Goal: Transaction & Acquisition: Book appointment/travel/reservation

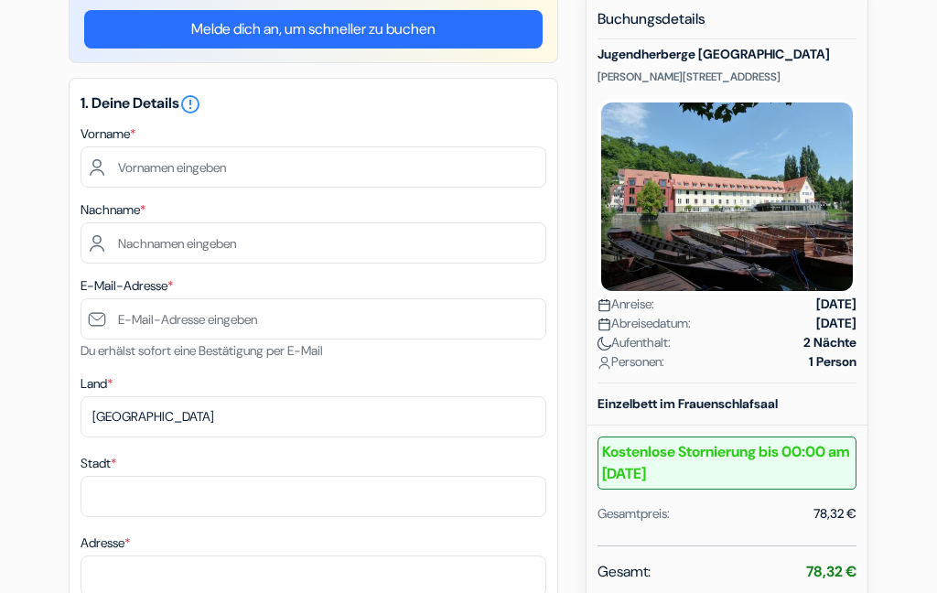
scroll to position [194, 0]
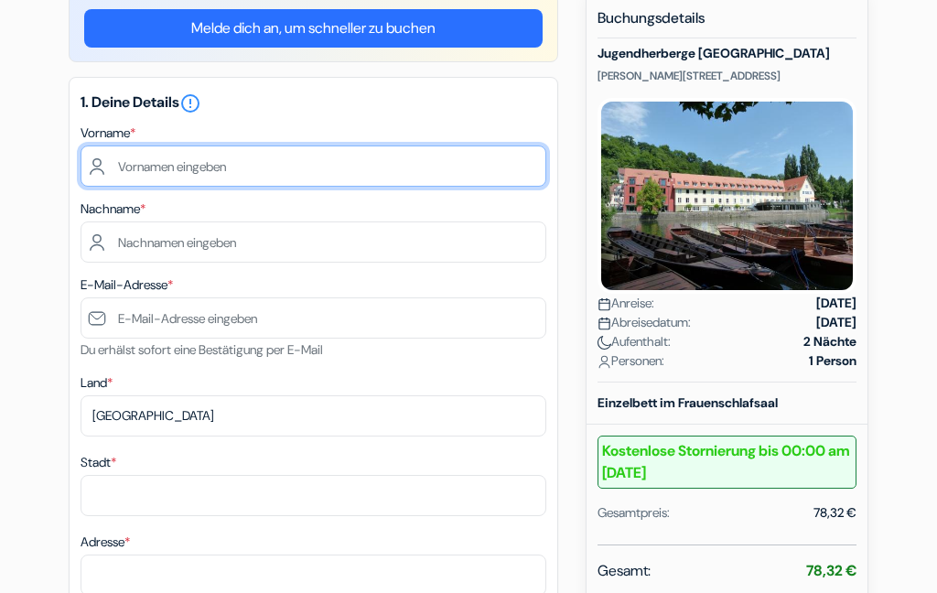
click at [270, 154] on input "text" at bounding box center [314, 165] width 466 height 41
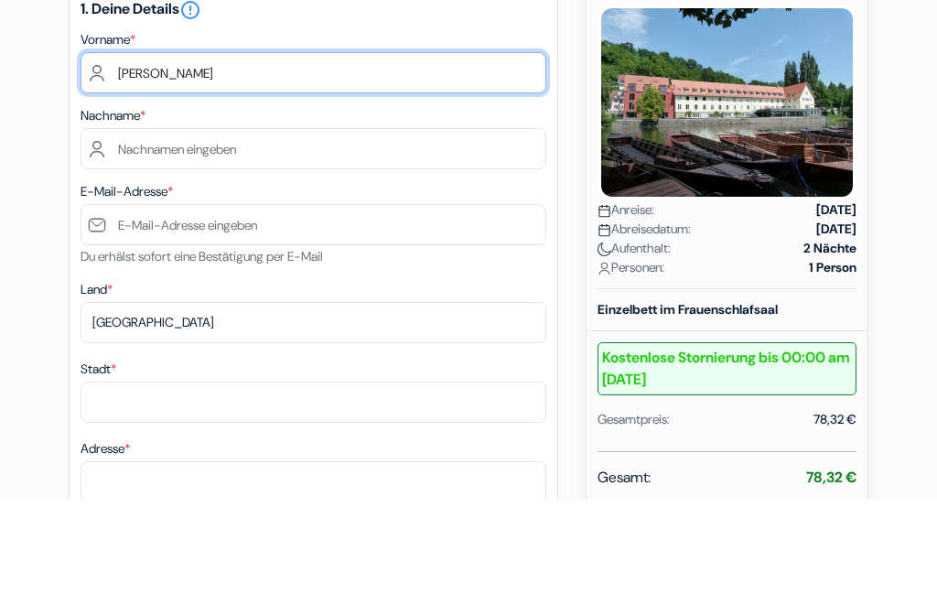
type input "Ingrid"
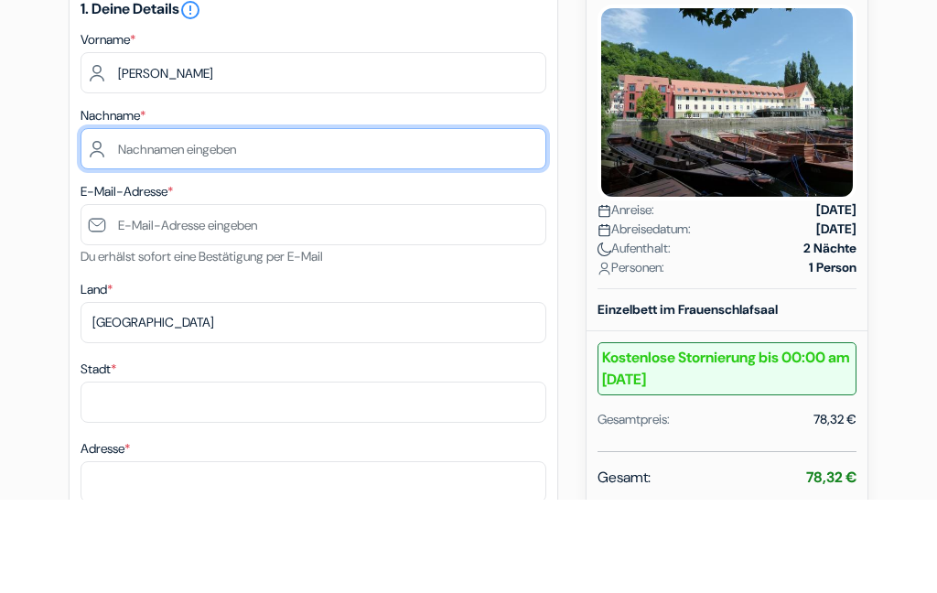
click at [314, 222] on input "text" at bounding box center [314, 242] width 466 height 41
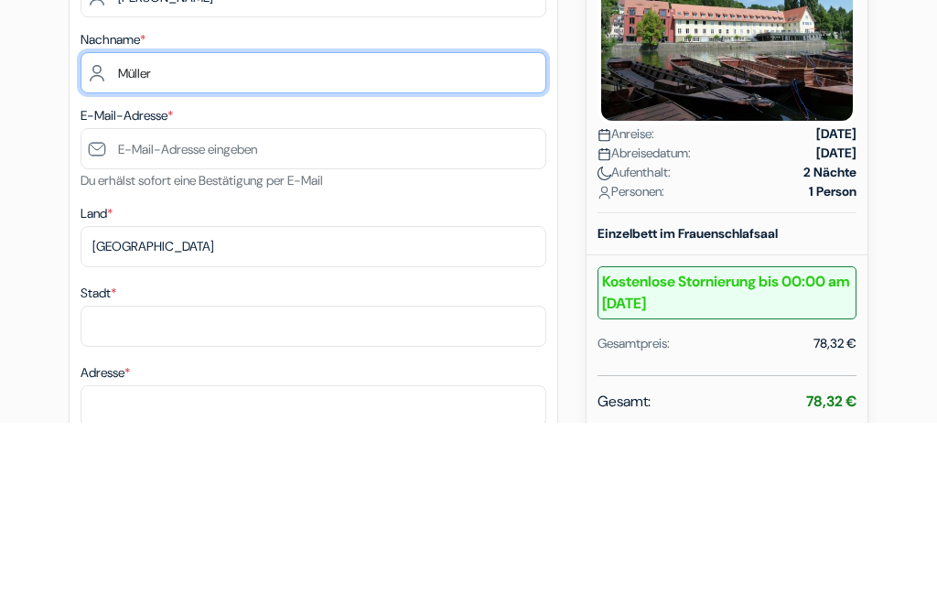
type input "Müller"
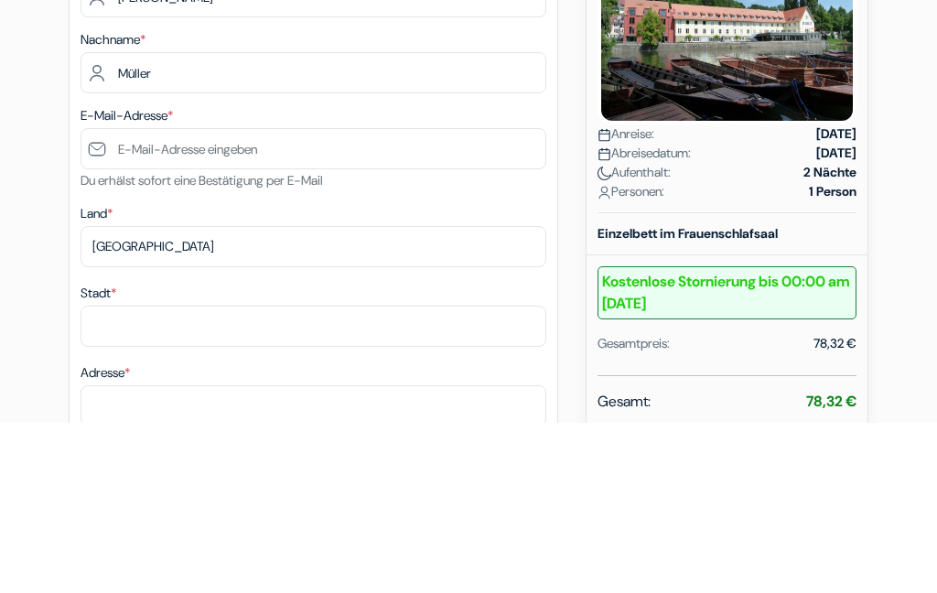
click at [316, 298] on input "text" at bounding box center [314, 318] width 466 height 41
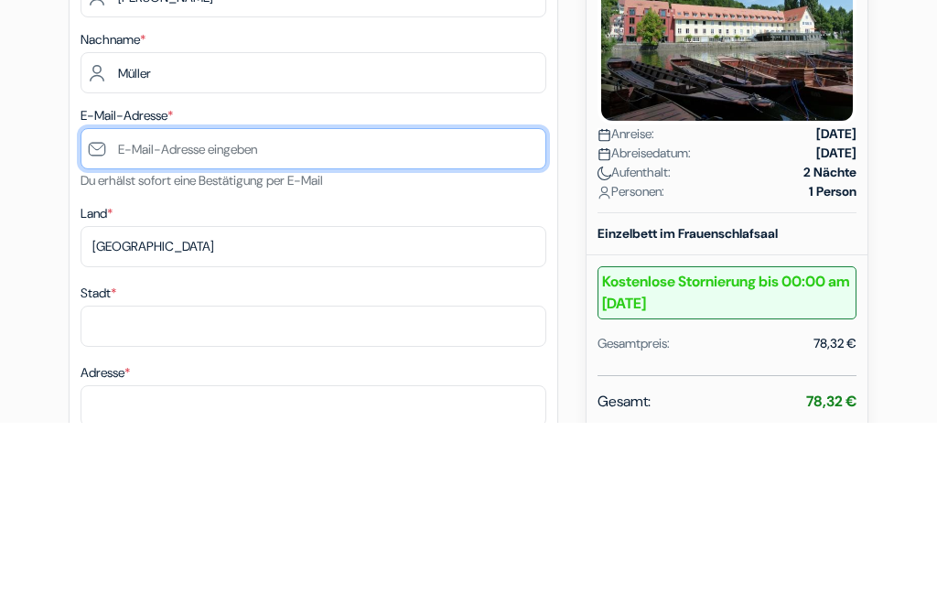
click at [323, 298] on input "text" at bounding box center [314, 318] width 466 height 41
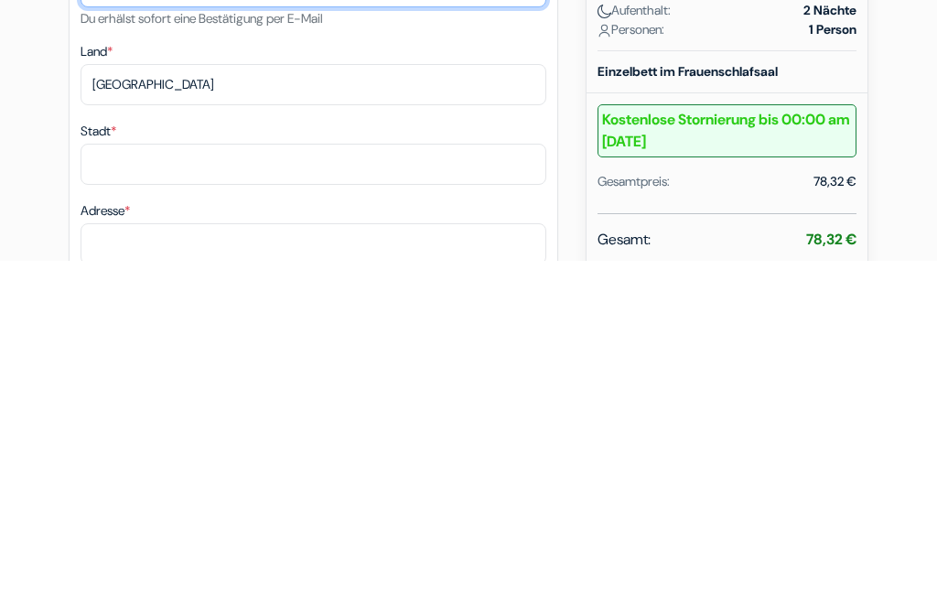
type input "[EMAIL_ADDRESS][DOMAIN_NAME]"
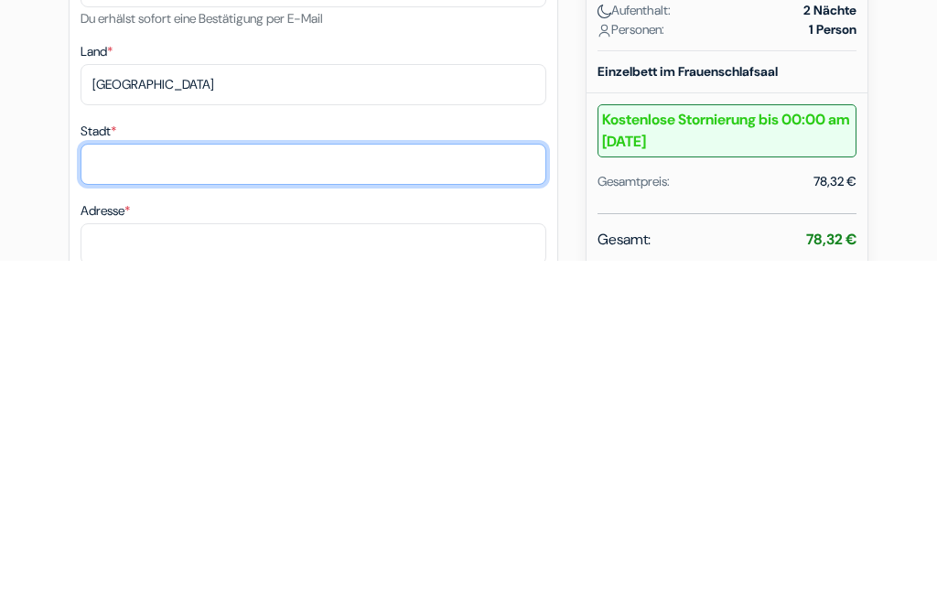
click at [300, 476] on input "Stadt *" at bounding box center [314, 496] width 466 height 41
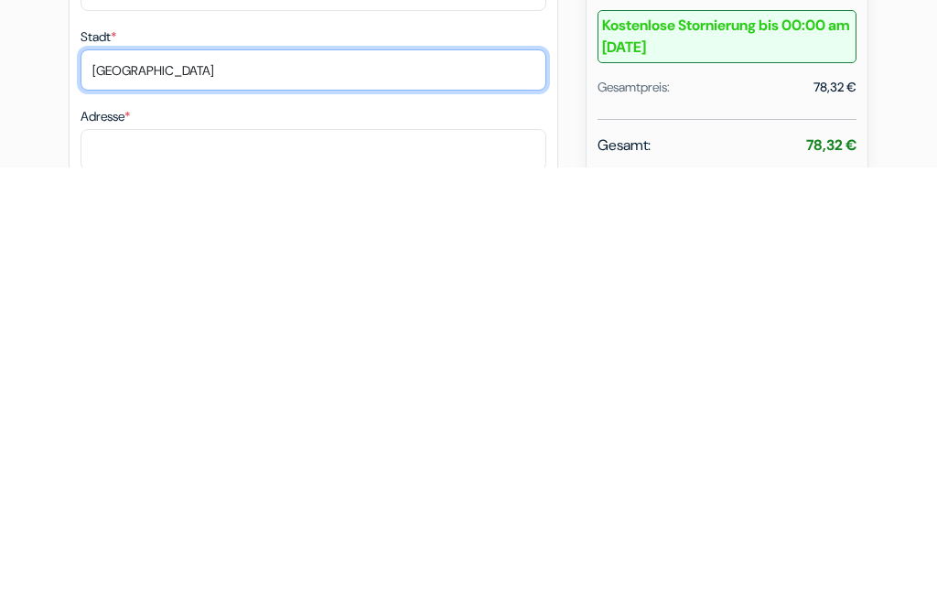
type input "Berlin"
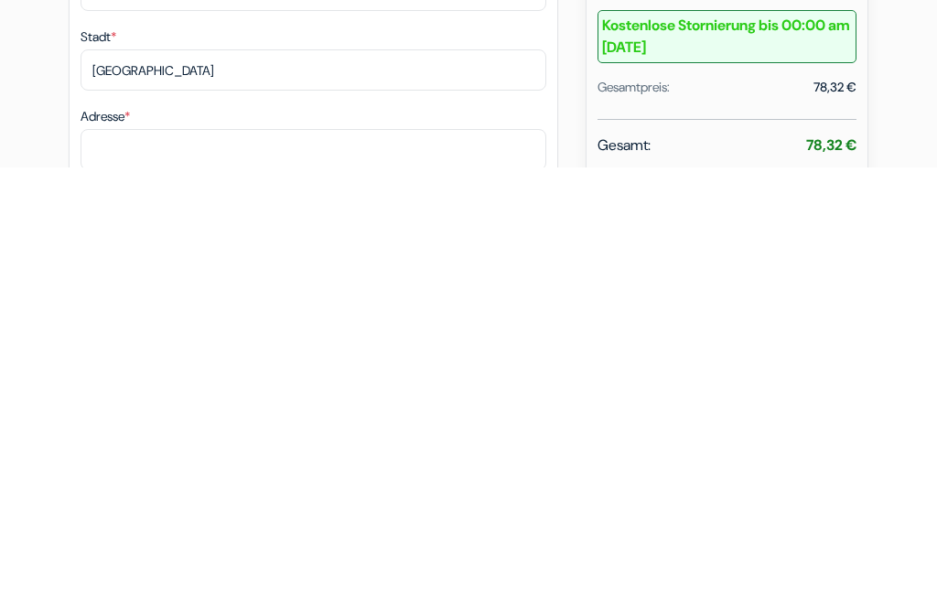
click at [350, 555] on input "Adresse *" at bounding box center [314, 575] width 466 height 41
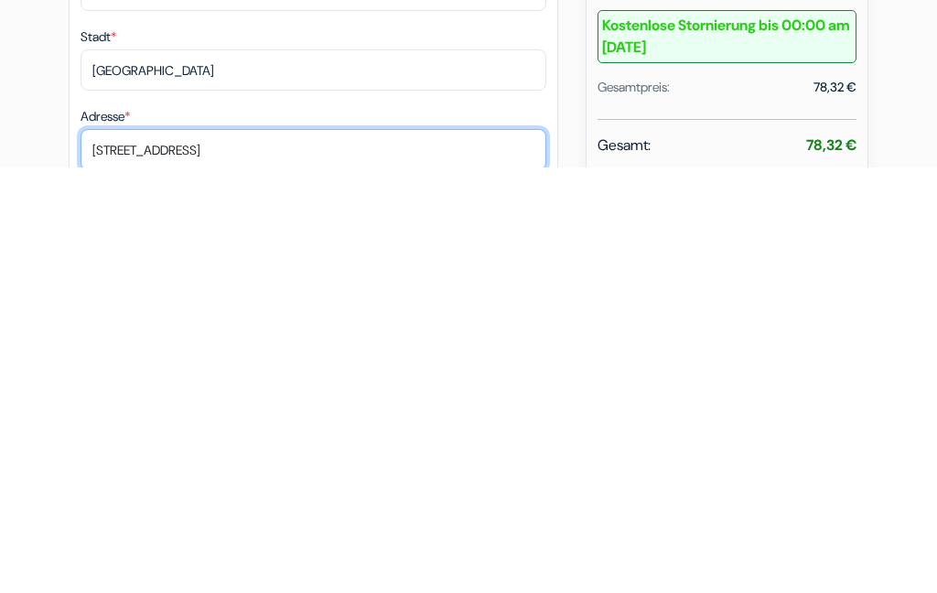
type input "Elberfelder Straße 18"
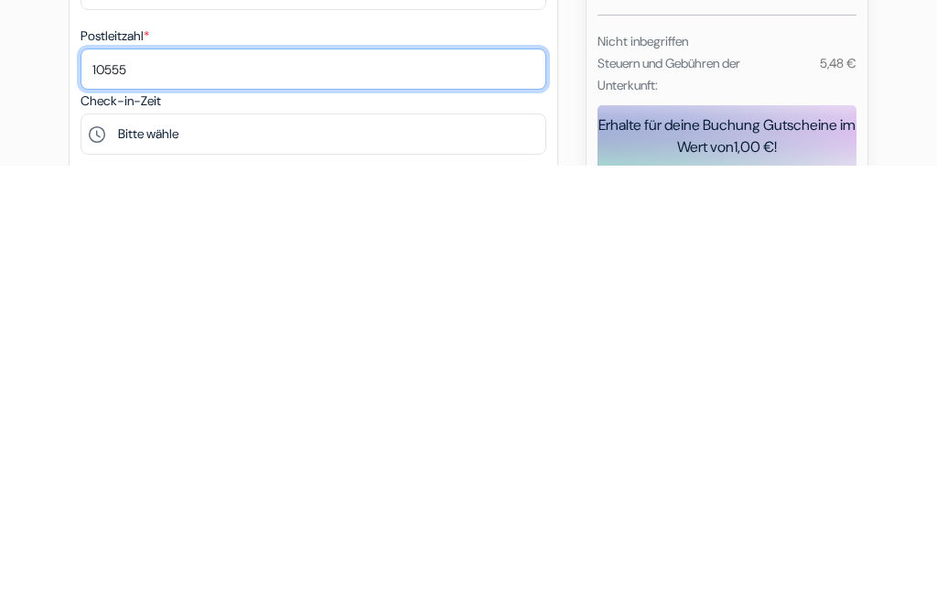
scroll to position [357, 0]
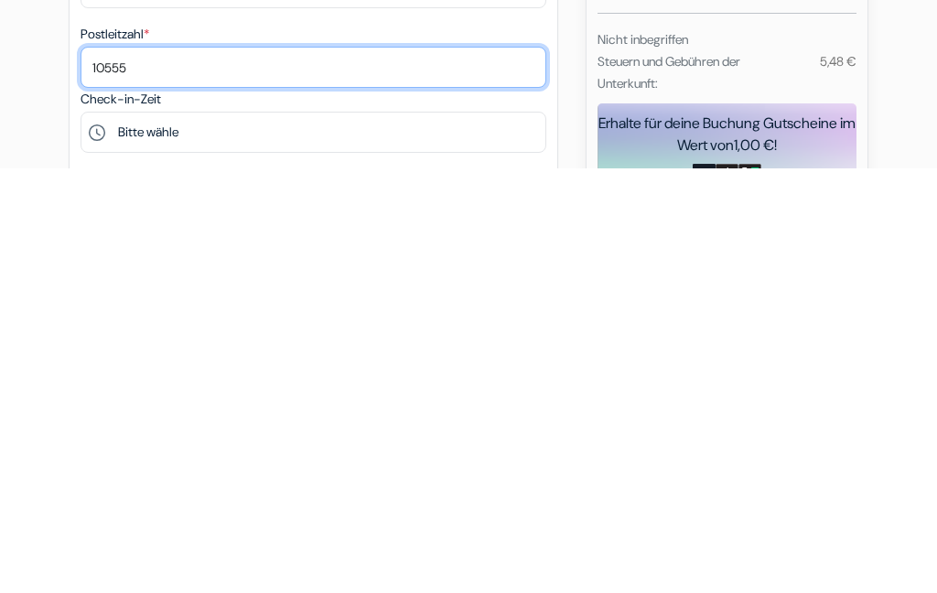
type input "10555"
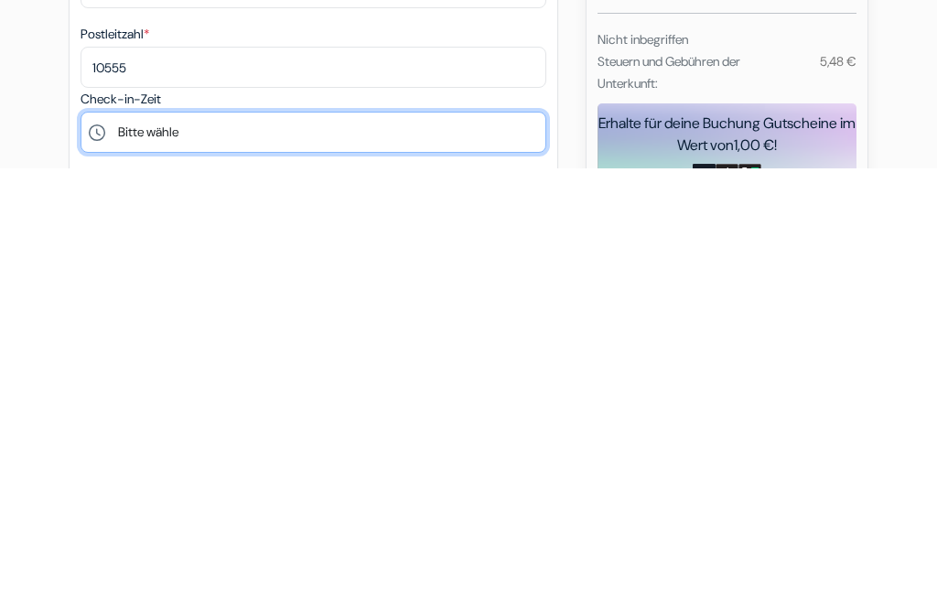
click at [239, 537] on select "Bitte wähle 15:00 16:00 17:00 18:00 19:00 20:00 21:00 22:00" at bounding box center [314, 557] width 466 height 41
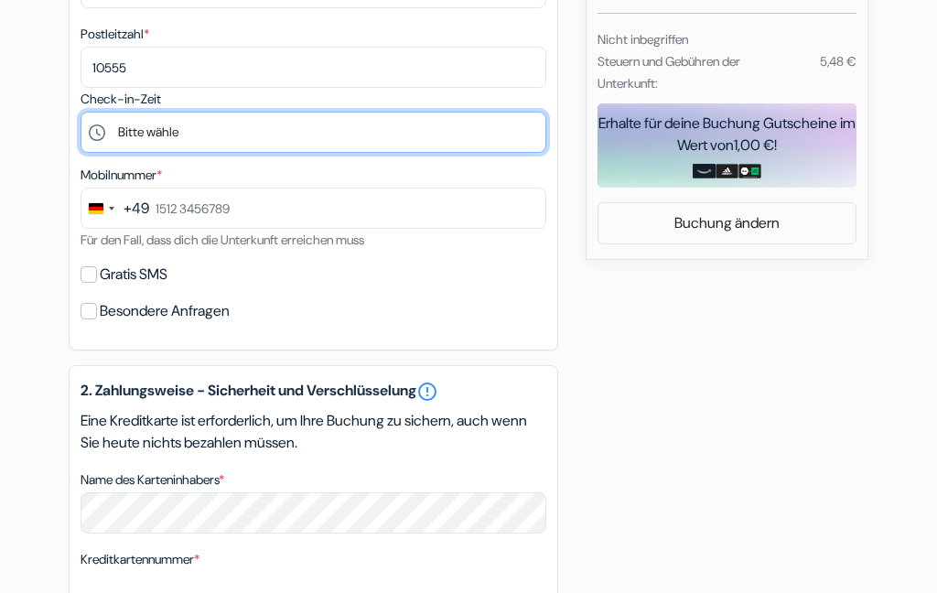
select select "17"
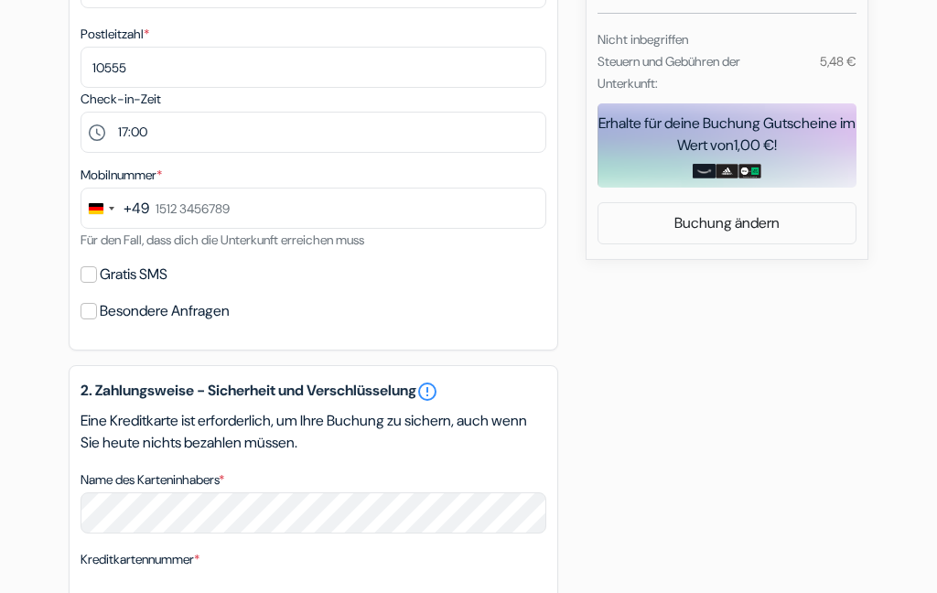
click at [87, 270] on input "Gratis SMS" at bounding box center [89, 274] width 16 height 16
checkbox input "true"
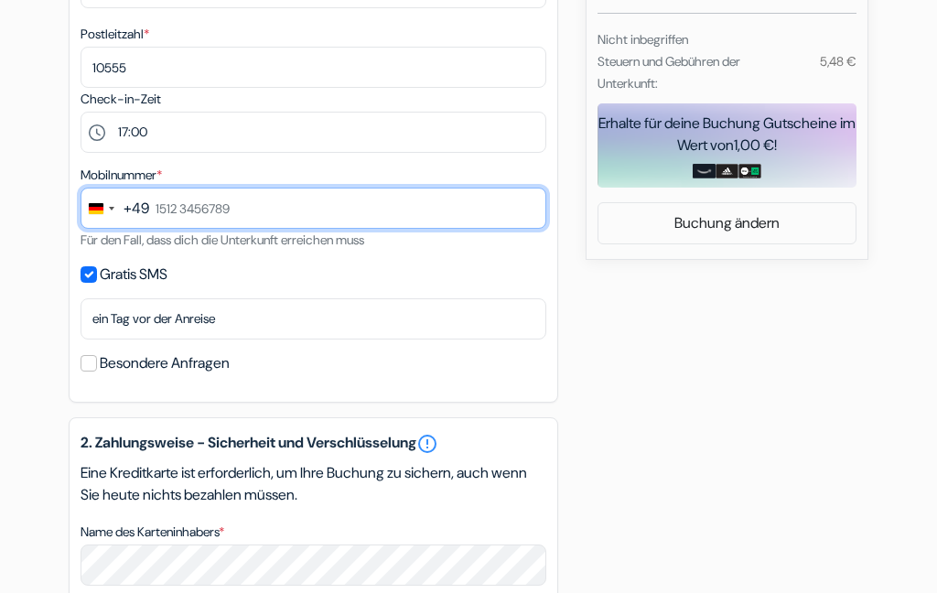
click at [313, 201] on input "text" at bounding box center [314, 208] width 466 height 41
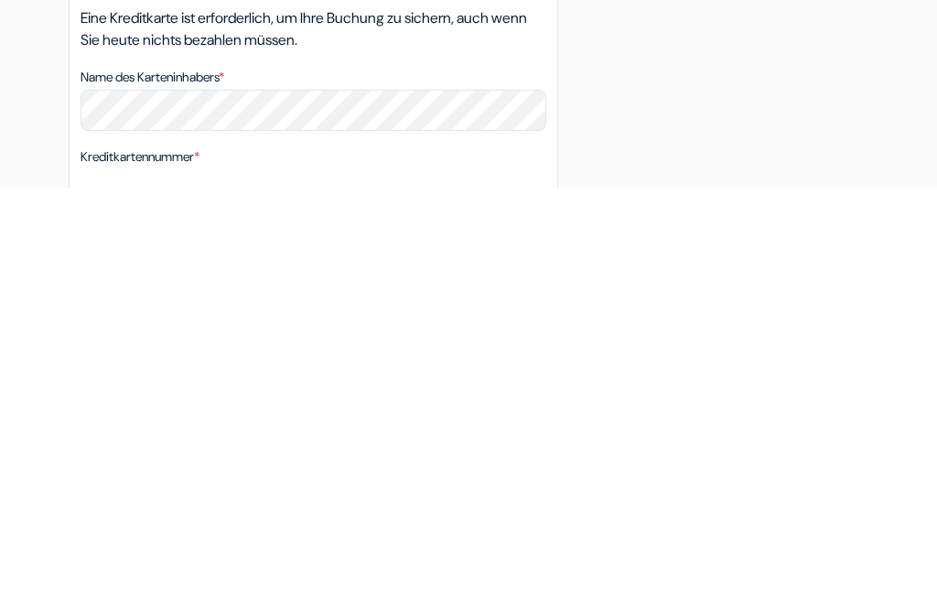
scroll to position [845, 0]
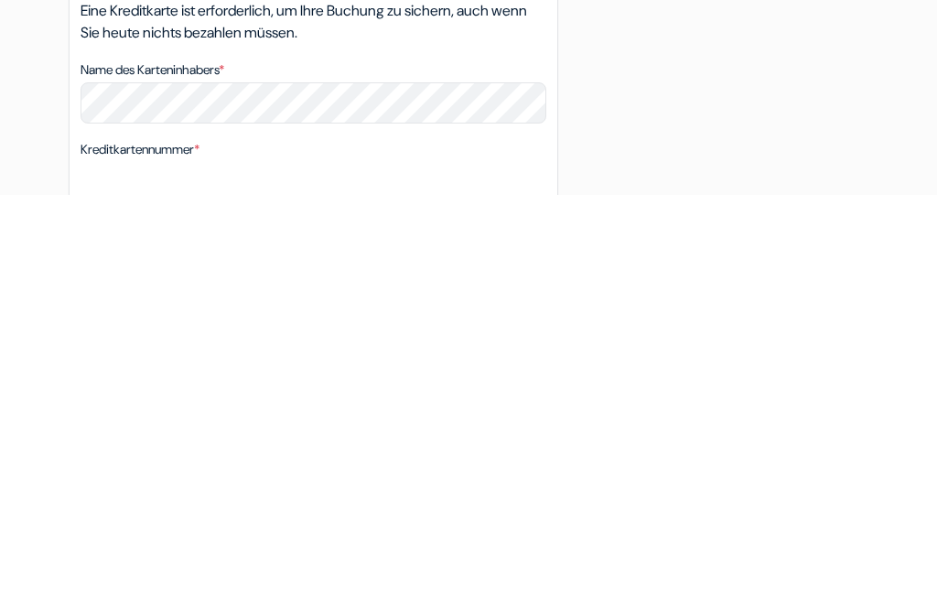
type input "172 3893417"
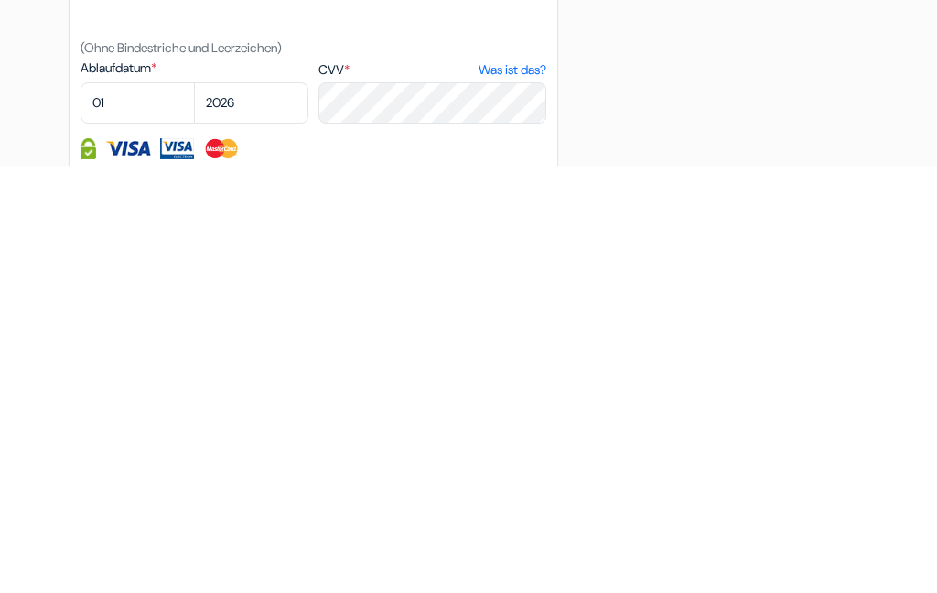
scroll to position [991, 0]
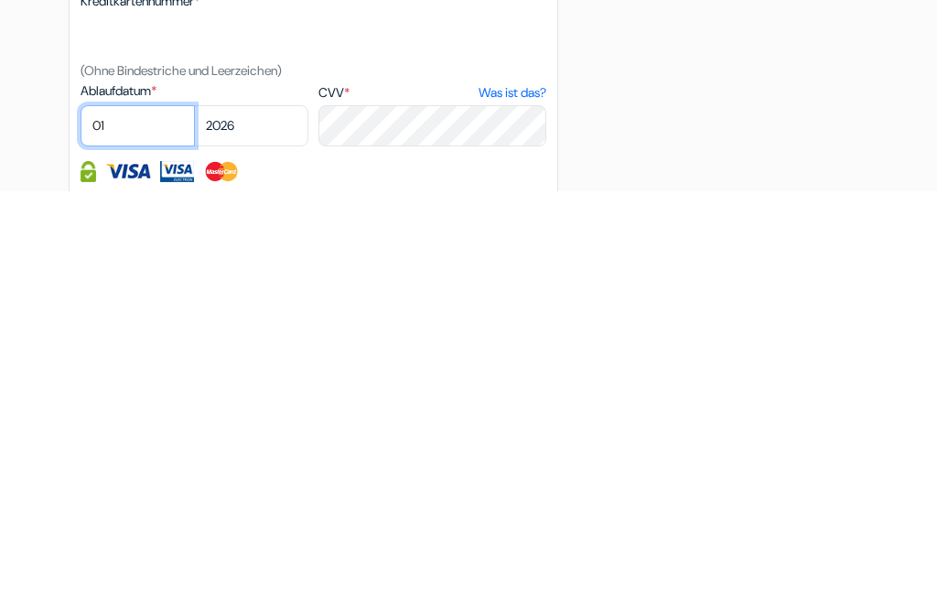
click at [148, 507] on select "01 02 03 04 05 06 07 08 09 10 11 12" at bounding box center [138, 527] width 114 height 41
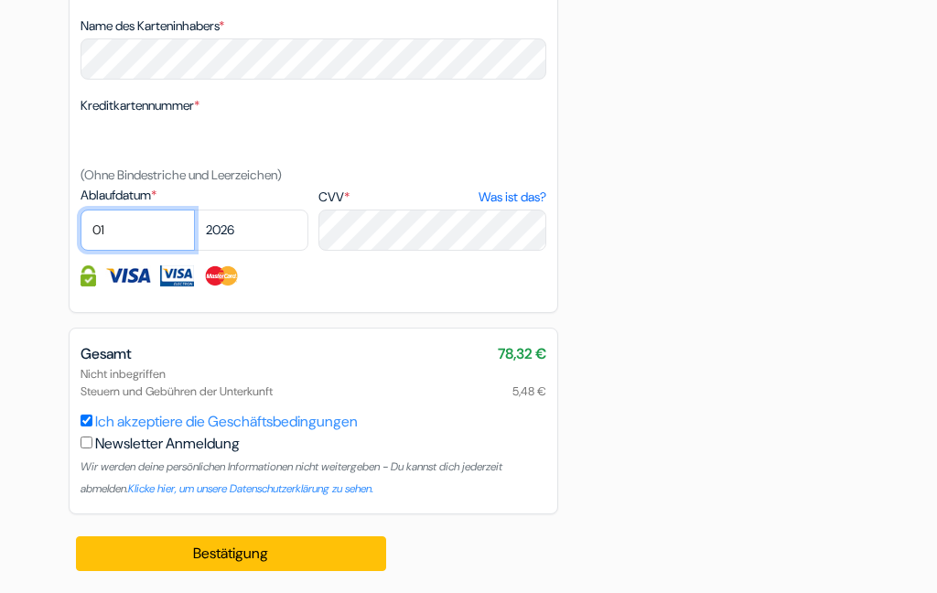
select select "04"
click at [272, 240] on select "2025 2026 2027 2028 2029 2030 2031 2032 2033 2034 2035 2036 2037 2038 2039 2040…" at bounding box center [251, 230] width 114 height 41
select select "2027"
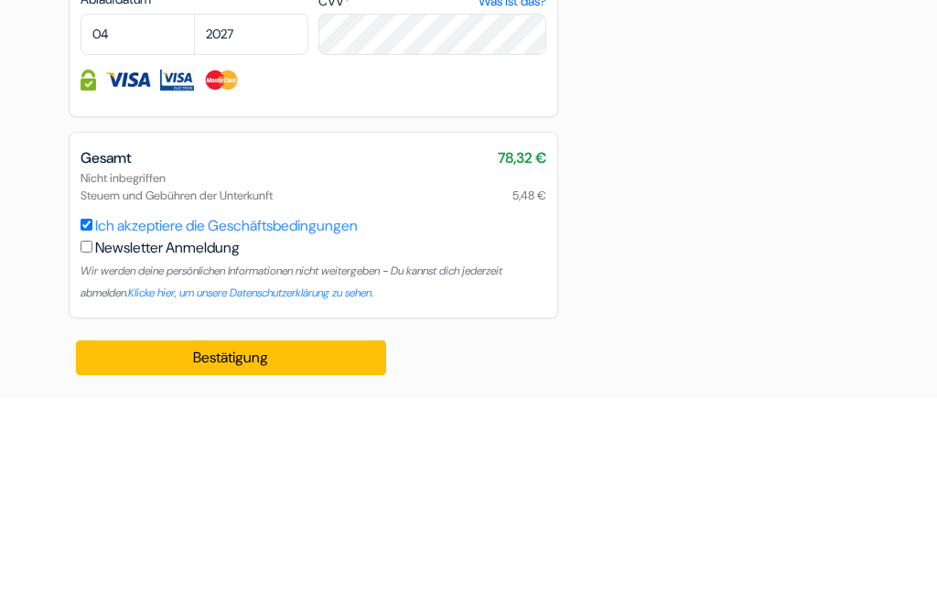
click at [231, 265] on img at bounding box center [222, 275] width 38 height 21
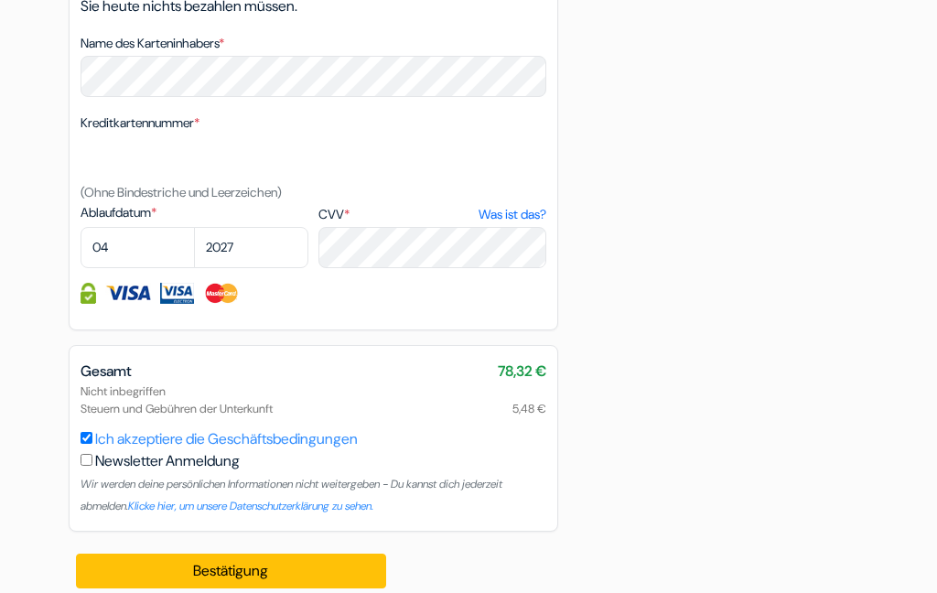
scroll to position [1255, 0]
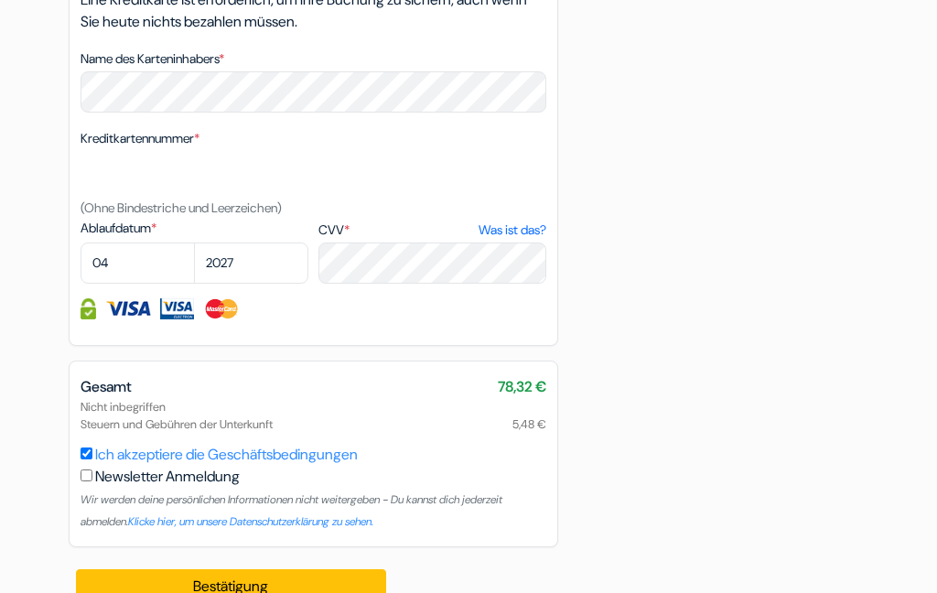
click at [230, 312] on img at bounding box center [222, 308] width 38 height 21
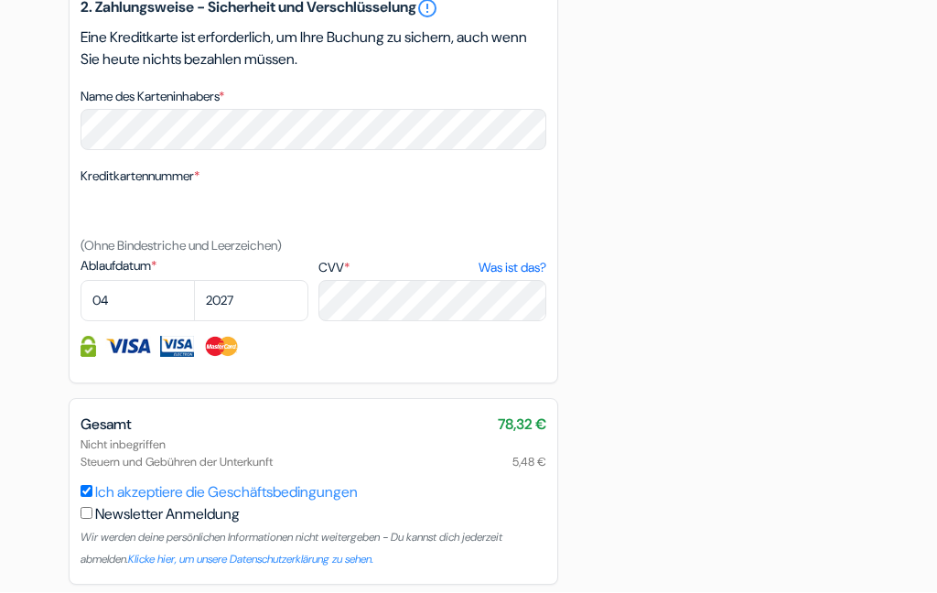
scroll to position [1215, 0]
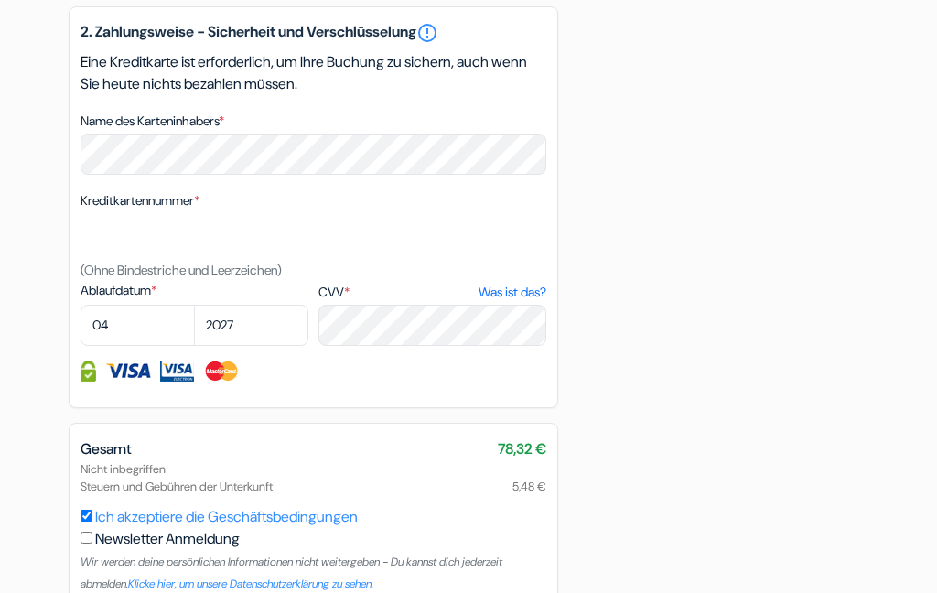
scroll to position [1218, 0]
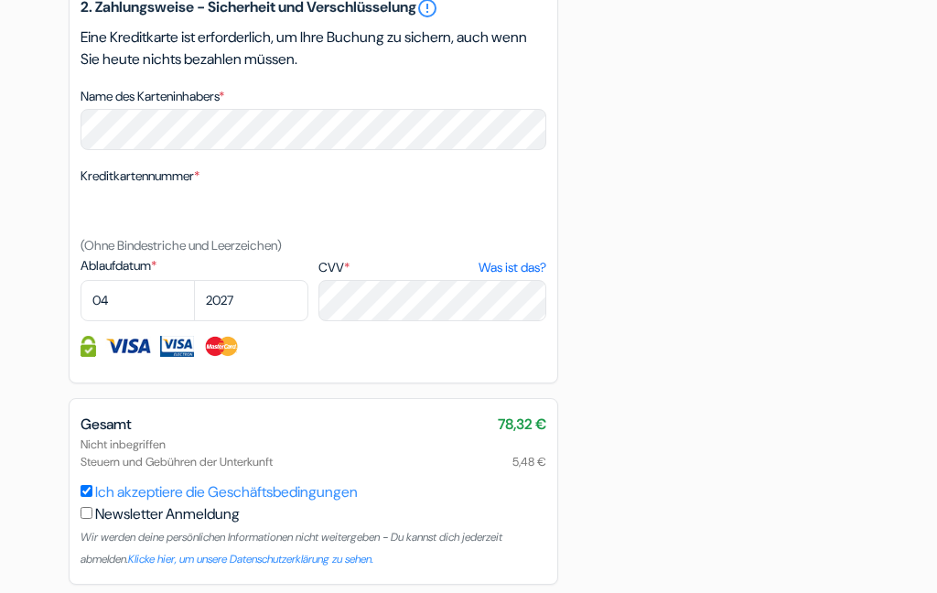
scroll to position [1291, 0]
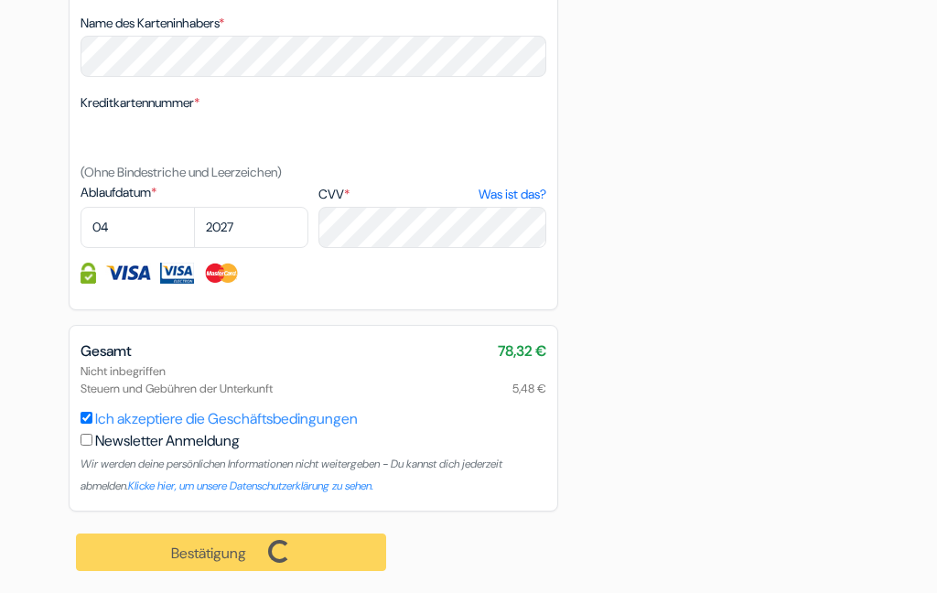
click at [242, 554] on div "Bestätigung Loading... Bearbeitungsanfrage..." at bounding box center [232, 551] width 327 height 81
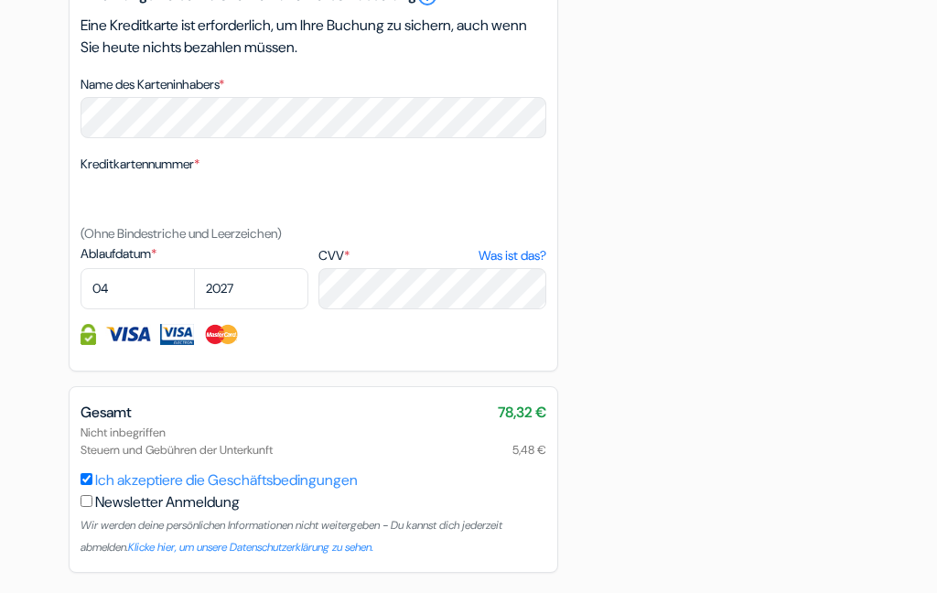
scroll to position [1218, 0]
